Goal: Task Accomplishment & Management: Complete application form

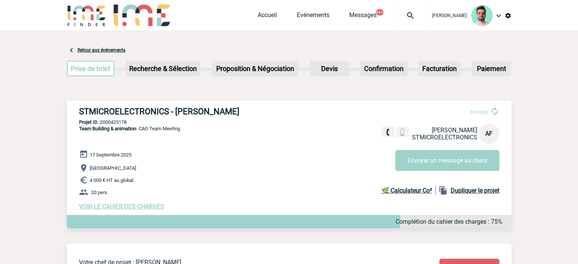
click at [145, 208] on span "VOIR LE CAHIER DES CHARGES" at bounding box center [121, 206] width 85 height 7
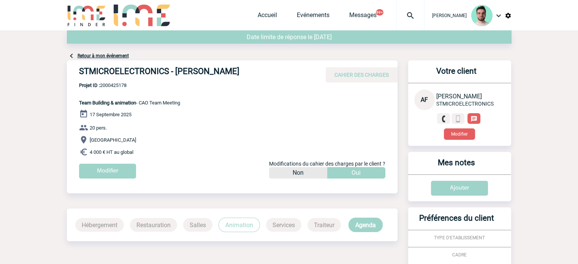
scroll to position [173, 0]
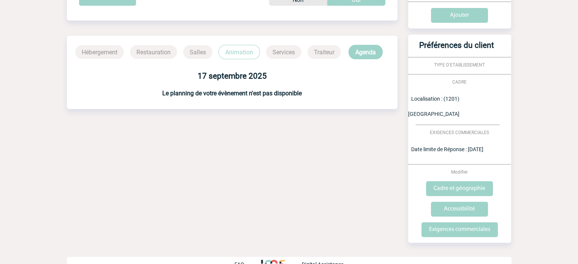
click at [241, 54] on p "Animation" at bounding box center [239, 52] width 41 height 14
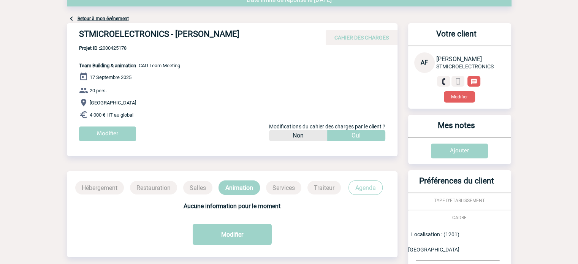
scroll to position [0, 0]
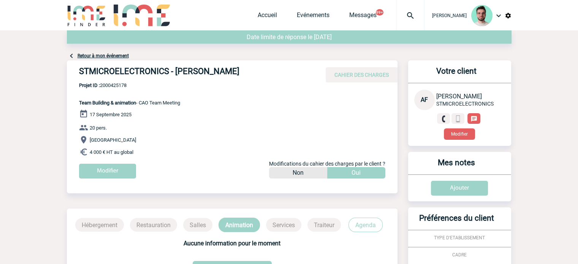
click at [115, 55] on link "Retour à mon événement" at bounding box center [103, 55] width 51 height 5
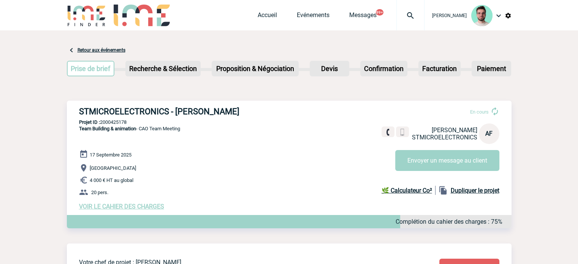
click at [148, 114] on h3 "STMICROELECTRONICS - [PERSON_NAME]" at bounding box center [193, 112] width 228 height 10
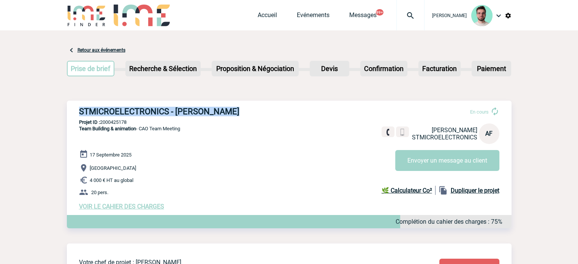
click at [148, 114] on h3 "STMICROELECTRONICS - [PERSON_NAME]" at bounding box center [193, 112] width 228 height 10
copy div "STMICROELECTRONICS - [PERSON_NAME]"
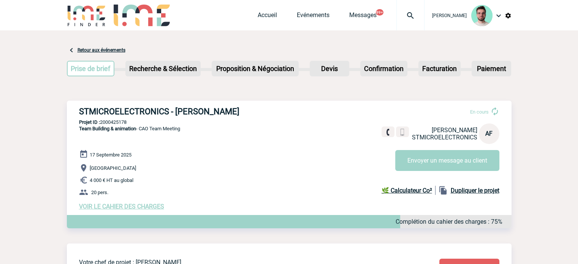
click at [113, 118] on div "STMICROELECTRONICS - Aline FISCHER En cours Aline FISCHER STMICROELECTRONICS AF…" at bounding box center [289, 159] width 445 height 116
copy p "2000425178"
click at [137, 206] on span "VOIR LE CAHIER DES CHARGES" at bounding box center [121, 206] width 85 height 7
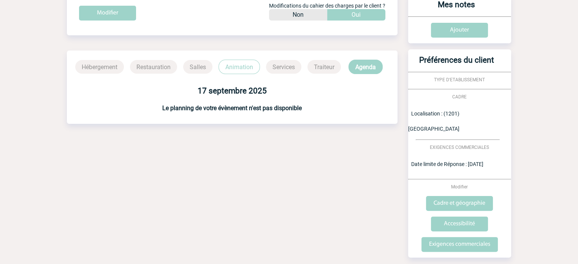
scroll to position [173, 0]
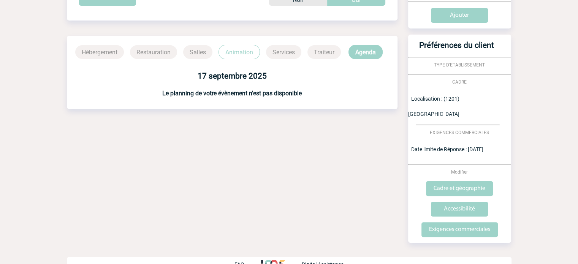
click at [248, 51] on p "Animation" at bounding box center [239, 52] width 41 height 14
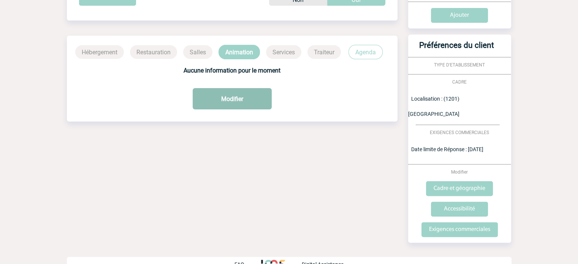
scroll to position [21, 0]
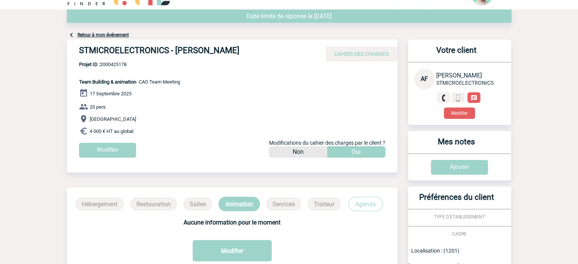
click at [97, 36] on link "Retour à mon événement" at bounding box center [103, 34] width 51 height 5
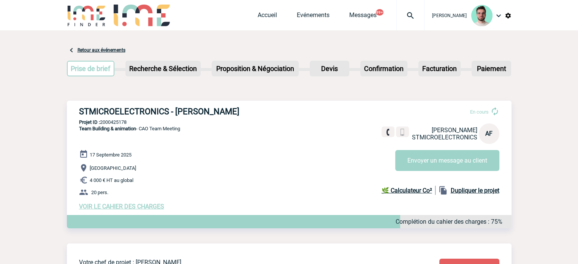
click at [114, 122] on p "Projet ID : 2000425178" at bounding box center [289, 122] width 445 height 6
copy p "2000425178"
click at [301, 16] on link "Evénements" at bounding box center [313, 16] width 33 height 11
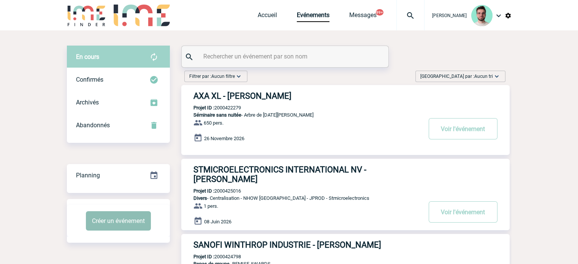
click at [126, 223] on button "Créer un événement" at bounding box center [118, 220] width 65 height 19
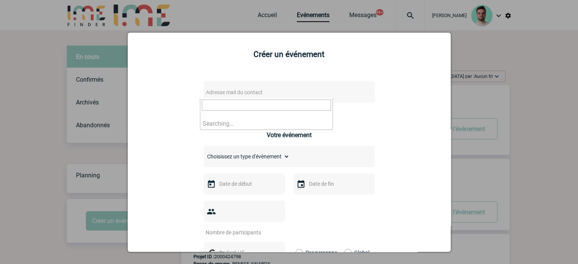
click at [226, 90] on span "Adresse mail du contact" at bounding box center [234, 92] width 57 height 6
type input "R.Henquinet@cnr.tm.fr"
click at [36, 122] on div at bounding box center [289, 132] width 578 height 264
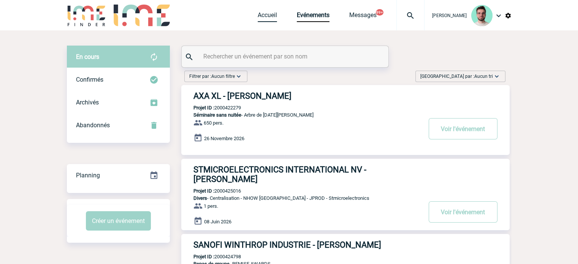
click at [262, 16] on link "Accueil" at bounding box center [267, 16] width 19 height 11
